Goal: Task Accomplishment & Management: Use online tool/utility

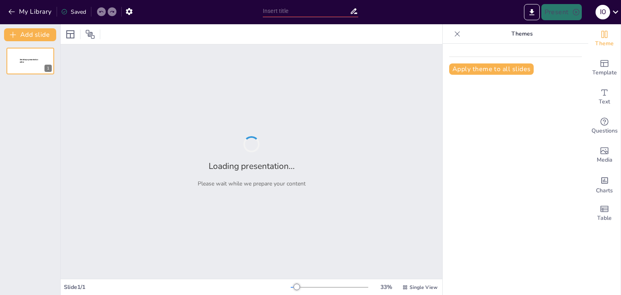
type input "Imported Presentación1.pptx"
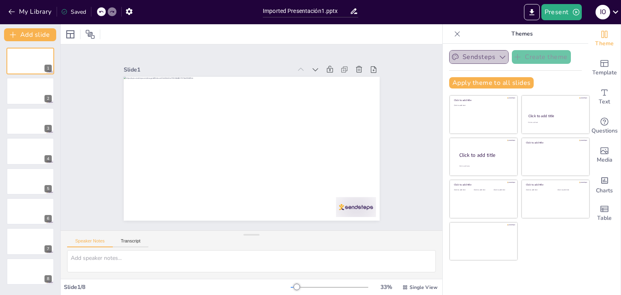
click at [499, 54] on icon "button" at bounding box center [503, 57] width 8 height 8
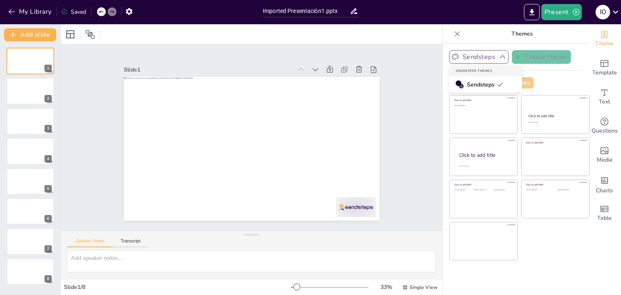
click at [490, 85] on span "Sendsteps" at bounding box center [485, 85] width 36 height 8
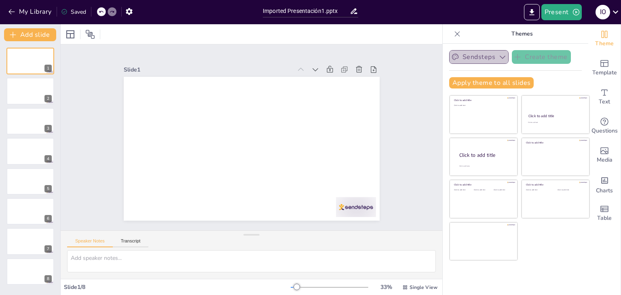
click at [477, 54] on button "Sendsteps" at bounding box center [478, 57] width 59 height 14
click at [470, 83] on span "Sendsteps" at bounding box center [485, 85] width 36 height 8
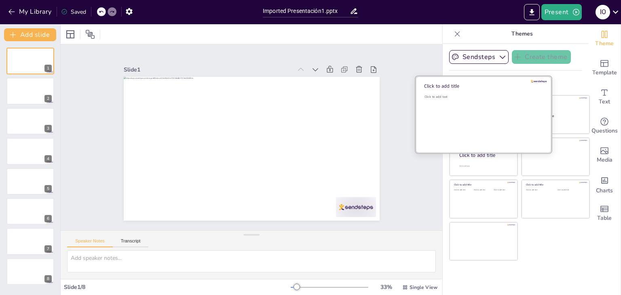
click at [466, 112] on div "Click to add text" at bounding box center [483, 120] width 116 height 50
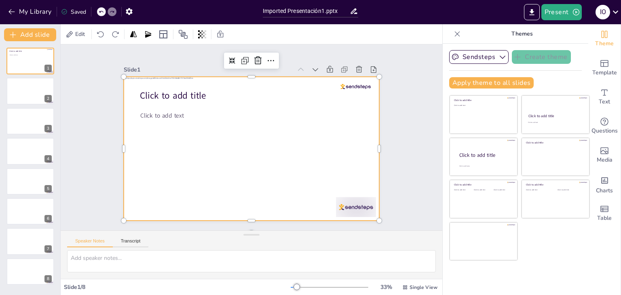
click at [347, 80] on div at bounding box center [251, 149] width 270 height 170
click at [350, 84] on div at bounding box center [356, 86] width 30 height 5
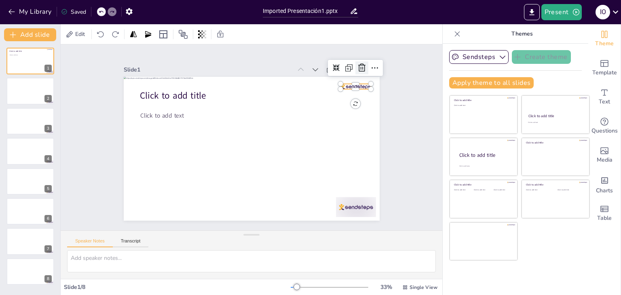
click at [362, 72] on div at bounding box center [369, 79] width 14 height 14
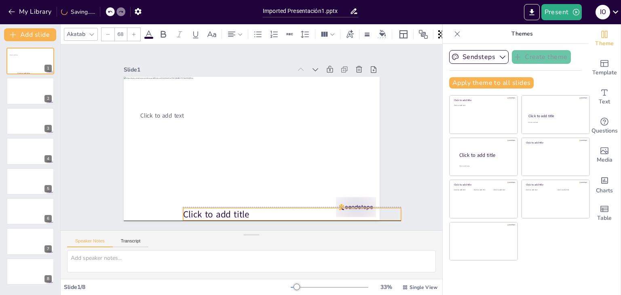
drag, startPoint x: 153, startPoint y: 91, endPoint x: 196, endPoint y: 206, distance: 122.8
click at [196, 208] on span "Click to add title" at bounding box center [216, 214] width 66 height 13
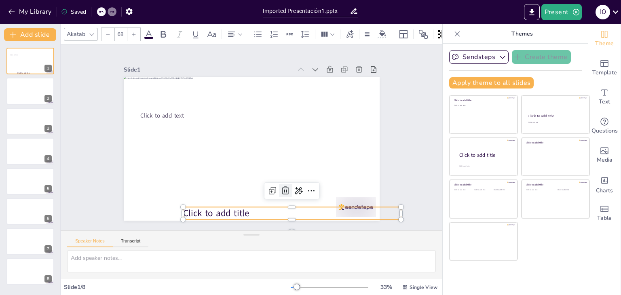
click at [278, 189] on icon at bounding box center [280, 194] width 11 height 11
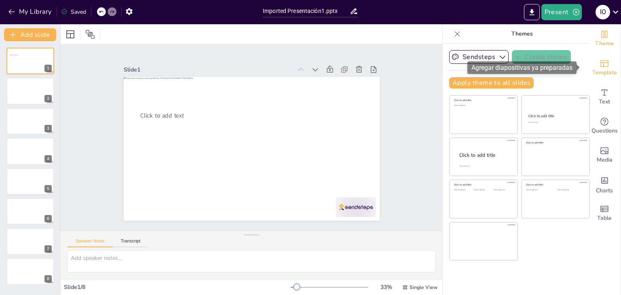
click at [609, 63] on div "Template" at bounding box center [605, 67] width 32 height 29
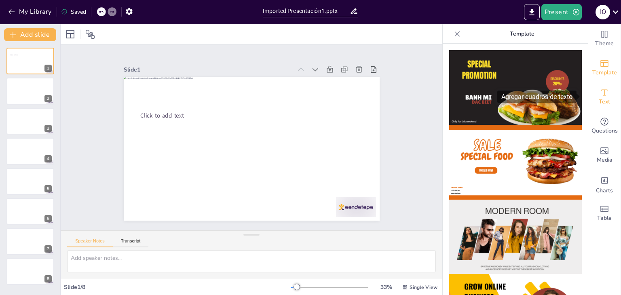
click at [599, 97] on span "Text" at bounding box center [604, 101] width 11 height 9
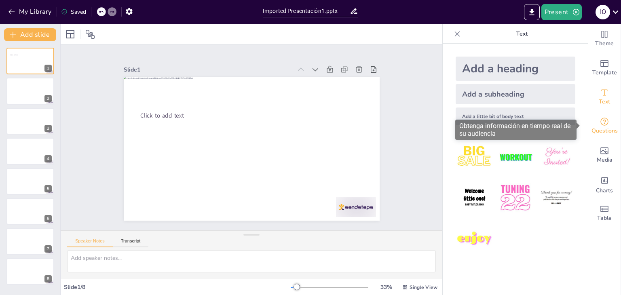
click at [602, 125] on icon "Get real-time input from your audience" at bounding box center [605, 122] width 10 height 10
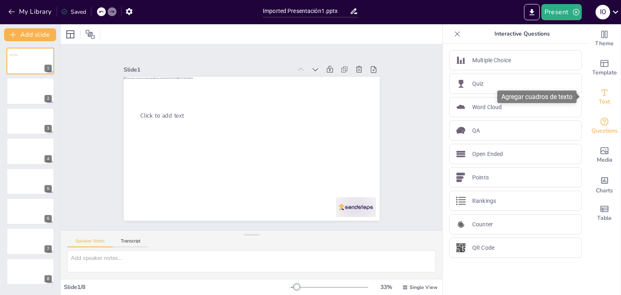
click at [600, 95] on icon "Add text boxes" at bounding box center [605, 93] width 10 height 10
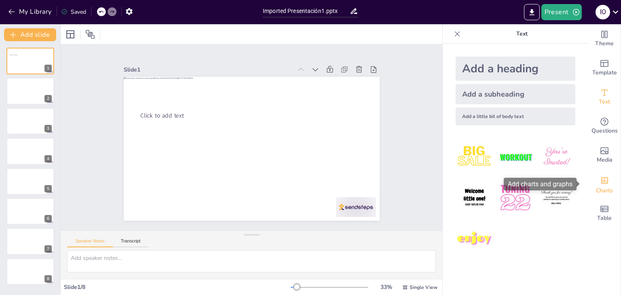
click at [597, 191] on span "Charts" at bounding box center [604, 190] width 17 height 9
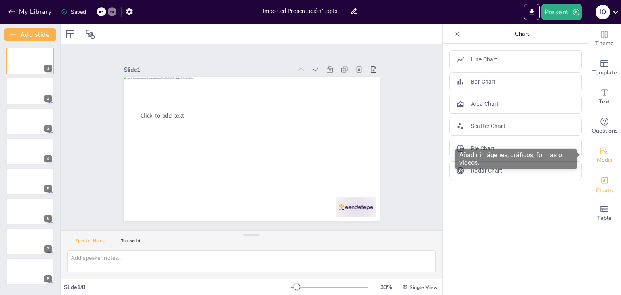
click at [602, 158] on span "Media" at bounding box center [605, 160] width 16 height 9
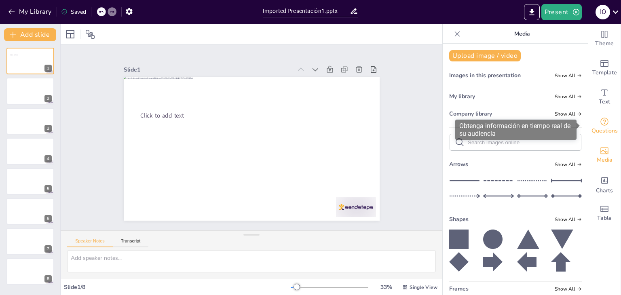
click at [595, 128] on span "Questions" at bounding box center [605, 131] width 26 height 9
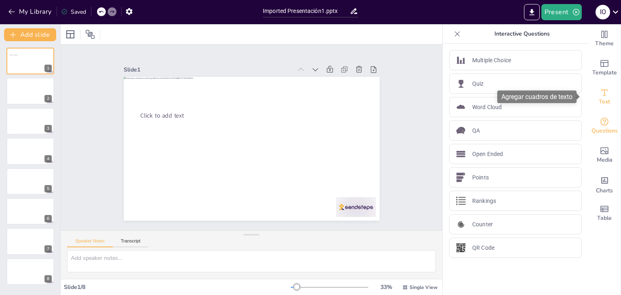
click at [604, 102] on div "Text" at bounding box center [605, 97] width 32 height 29
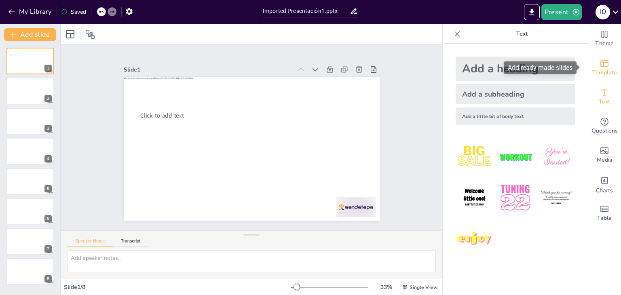
click at [599, 80] on div "Template" at bounding box center [605, 67] width 32 height 29
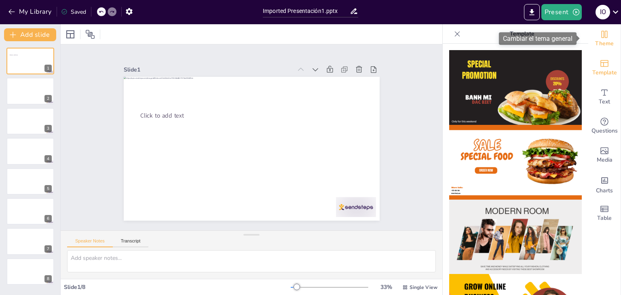
click at [595, 42] on span "Theme" at bounding box center [604, 43] width 19 height 9
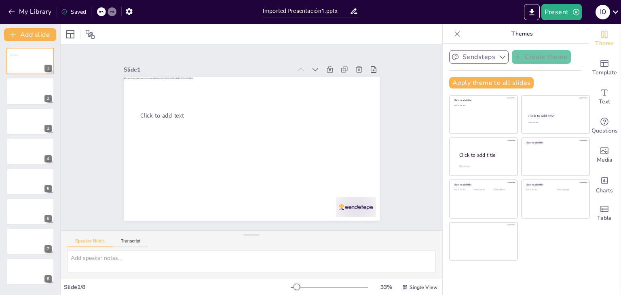
drag, startPoint x: 474, startPoint y: 60, endPoint x: 468, endPoint y: 59, distance: 6.3
click at [468, 59] on button "Sendsteps" at bounding box center [478, 57] width 59 height 14
click at [459, 85] on div at bounding box center [461, 85] width 5 height 5
click at [144, 238] on div "Speaker Notes Transcript" at bounding box center [107, 242] width 81 height 11
click at [135, 238] on div "Speaker Notes Transcript" at bounding box center [107, 242] width 81 height 11
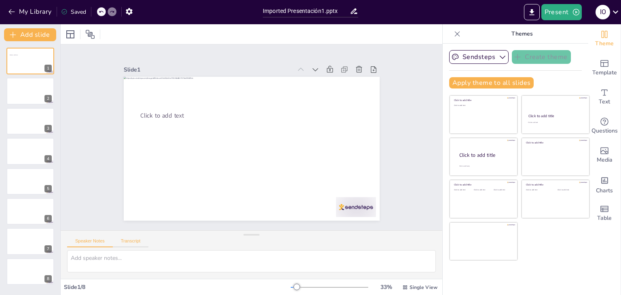
click at [129, 242] on button "Transcript" at bounding box center [131, 243] width 36 height 9
click at [92, 243] on button "Speaker Notes" at bounding box center [90, 243] width 46 height 9
click at [619, 10] on icon at bounding box center [615, 11] width 11 height 11
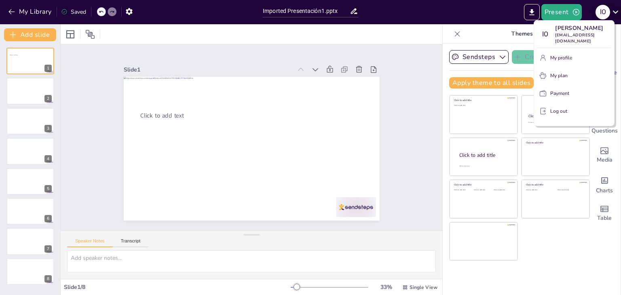
click at [619, 10] on div at bounding box center [310, 147] width 621 height 295
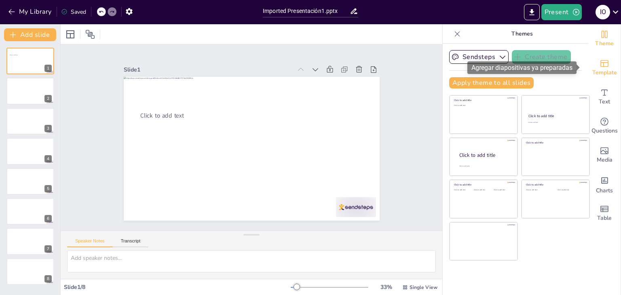
click at [603, 74] on span "Template" at bounding box center [605, 72] width 25 height 9
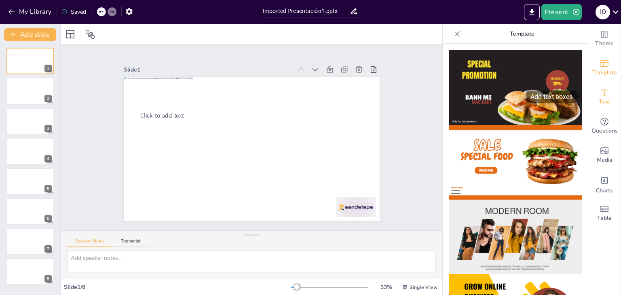
click at [602, 93] on icon "Add text boxes" at bounding box center [605, 93] width 10 height 10
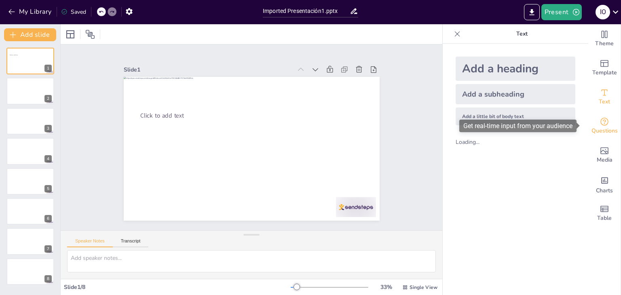
click at [601, 119] on icon "Get real-time input from your audience" at bounding box center [605, 122] width 8 height 8
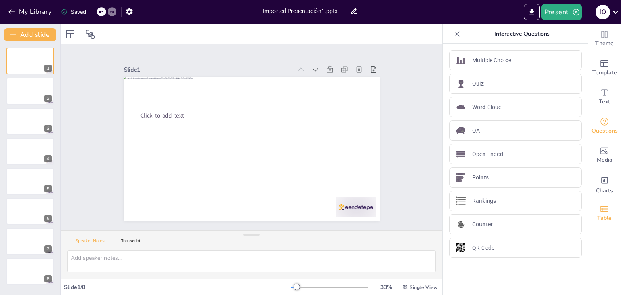
click at [597, 219] on span "Table" at bounding box center [604, 218] width 15 height 9
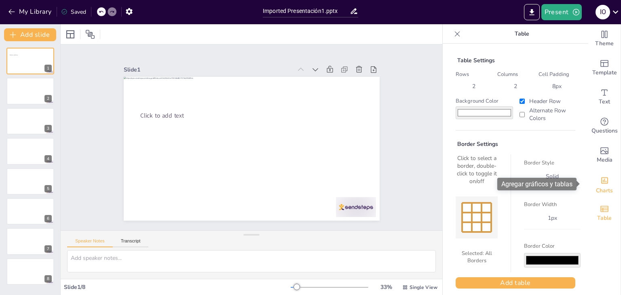
click at [602, 184] on icon "Add charts and graphs" at bounding box center [605, 180] width 8 height 8
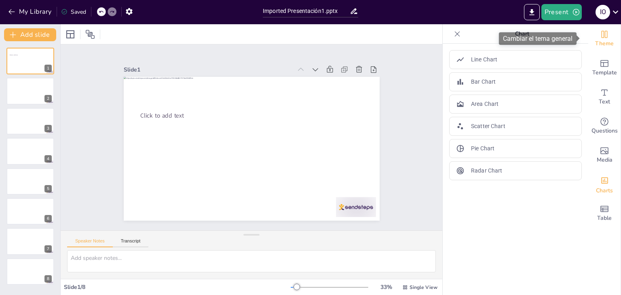
click at [602, 36] on icon "Change the overall theme" at bounding box center [605, 35] width 10 height 10
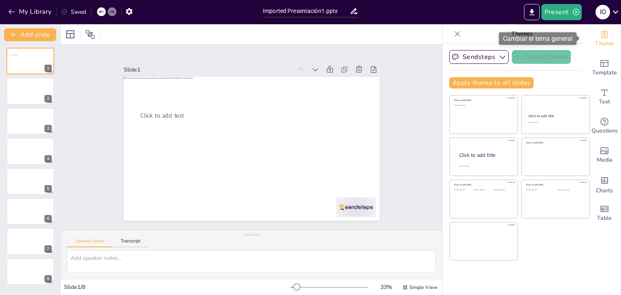
click at [602, 36] on icon "Change the overall theme" at bounding box center [605, 35] width 10 height 10
click at [603, 37] on icon "Change the overall theme" at bounding box center [605, 35] width 10 height 10
click at [542, 72] on div "Sendsteps Create theme Apply theme to all slides Click to add title Click to ad…" at bounding box center [515, 72] width 133 height 45
click at [84, 15] on div "Saved" at bounding box center [71, 11] width 29 height 15
